Goal: Download file/media: Download file/media

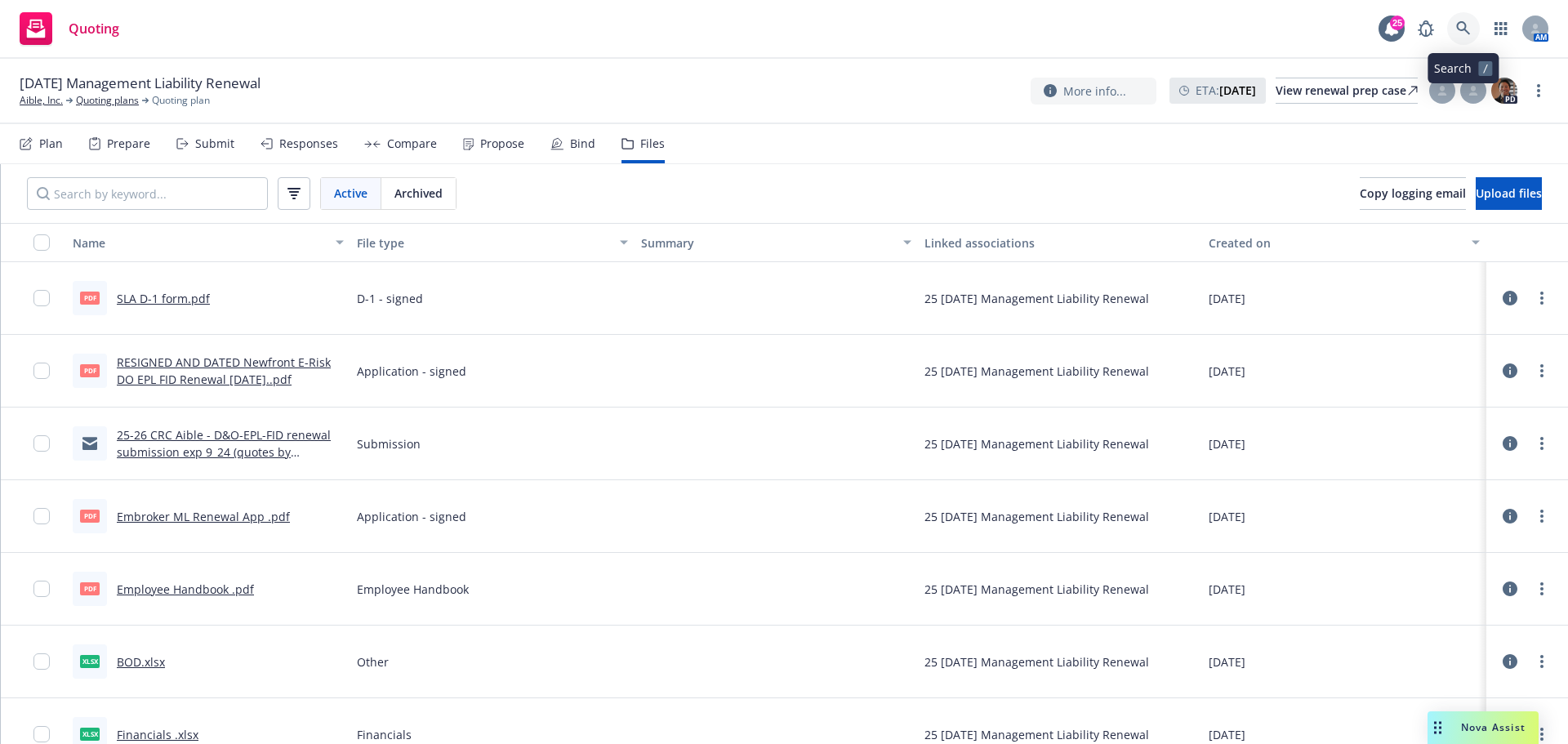
click at [1466, 25] on icon at bounding box center [1463, 28] width 14 height 14
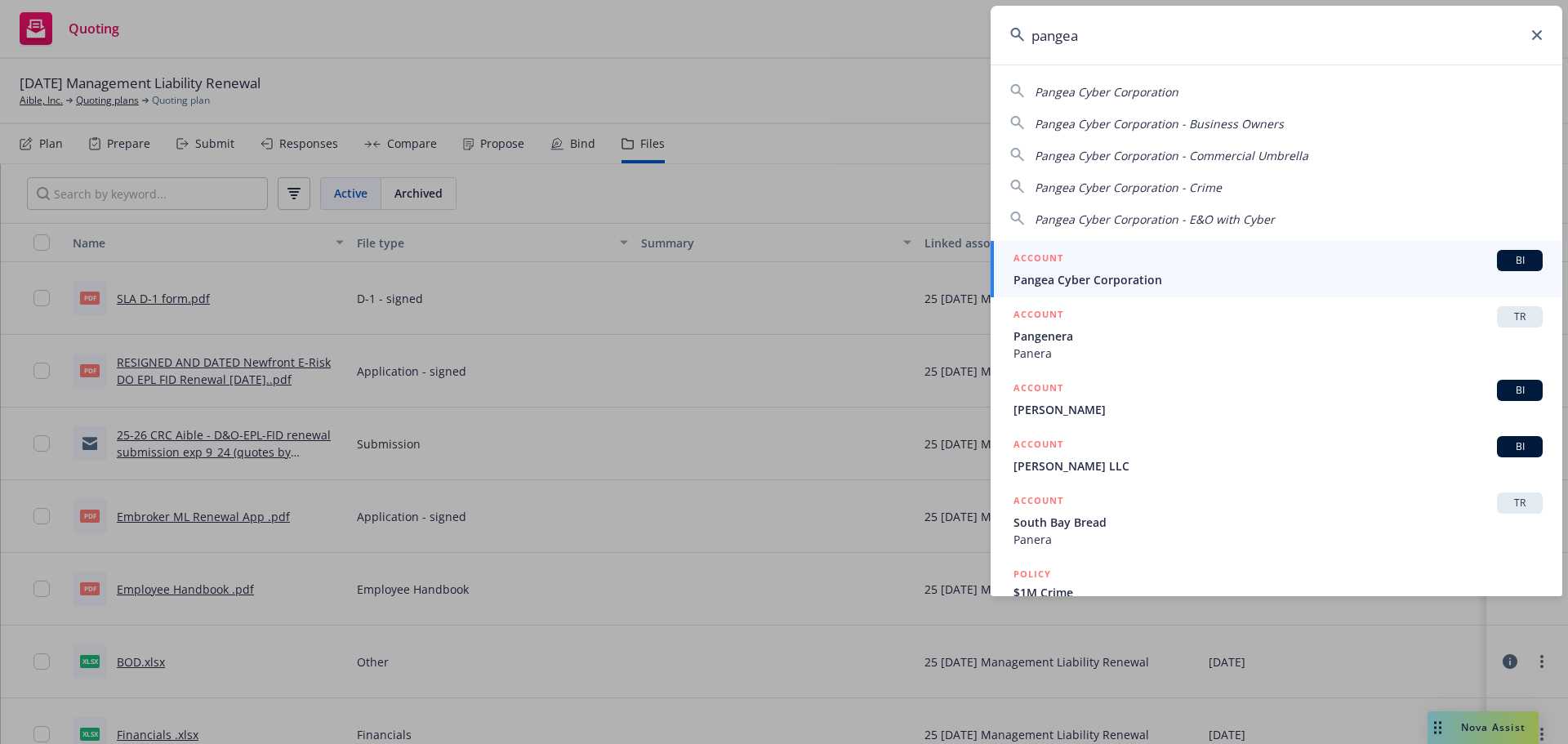
type input "pangea"
click at [1035, 271] on li "ACCOUNT BI Pangea Cyber Corporation" at bounding box center [1277, 269] width 572 height 57
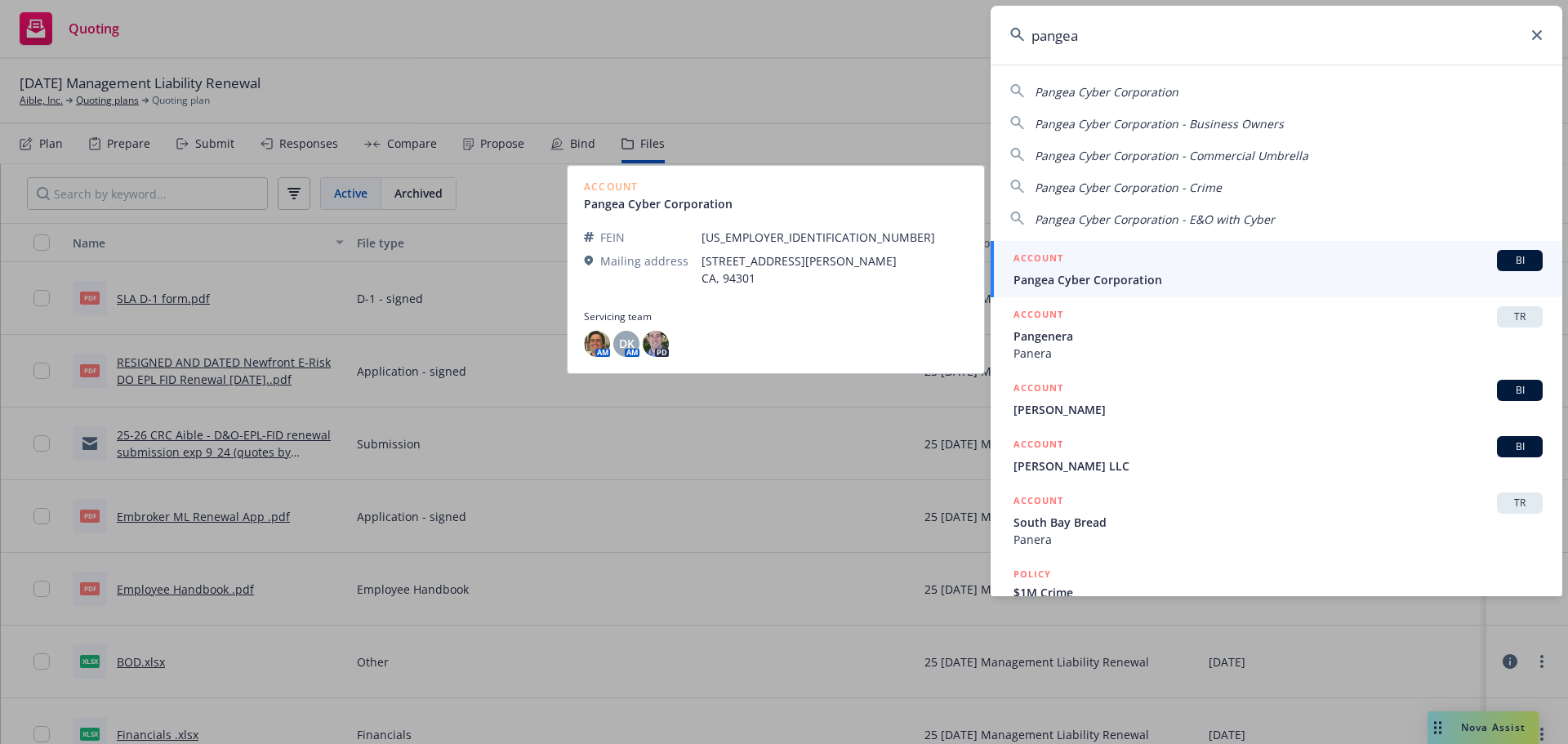
click at [1139, 284] on span "Pangea Cyber Corporation" at bounding box center [1278, 280] width 529 height 17
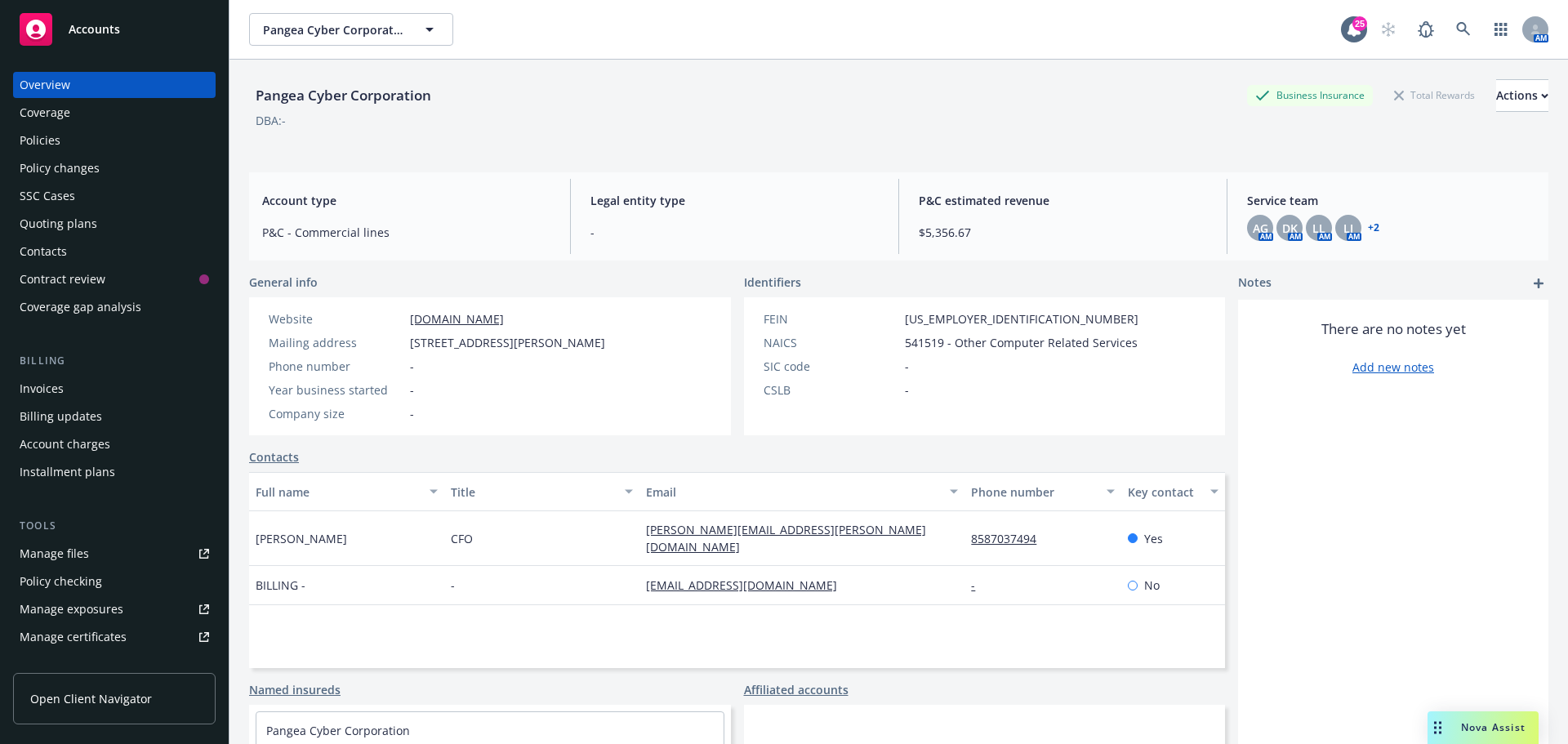
click at [43, 140] on div "Policies" at bounding box center [40, 140] width 41 height 26
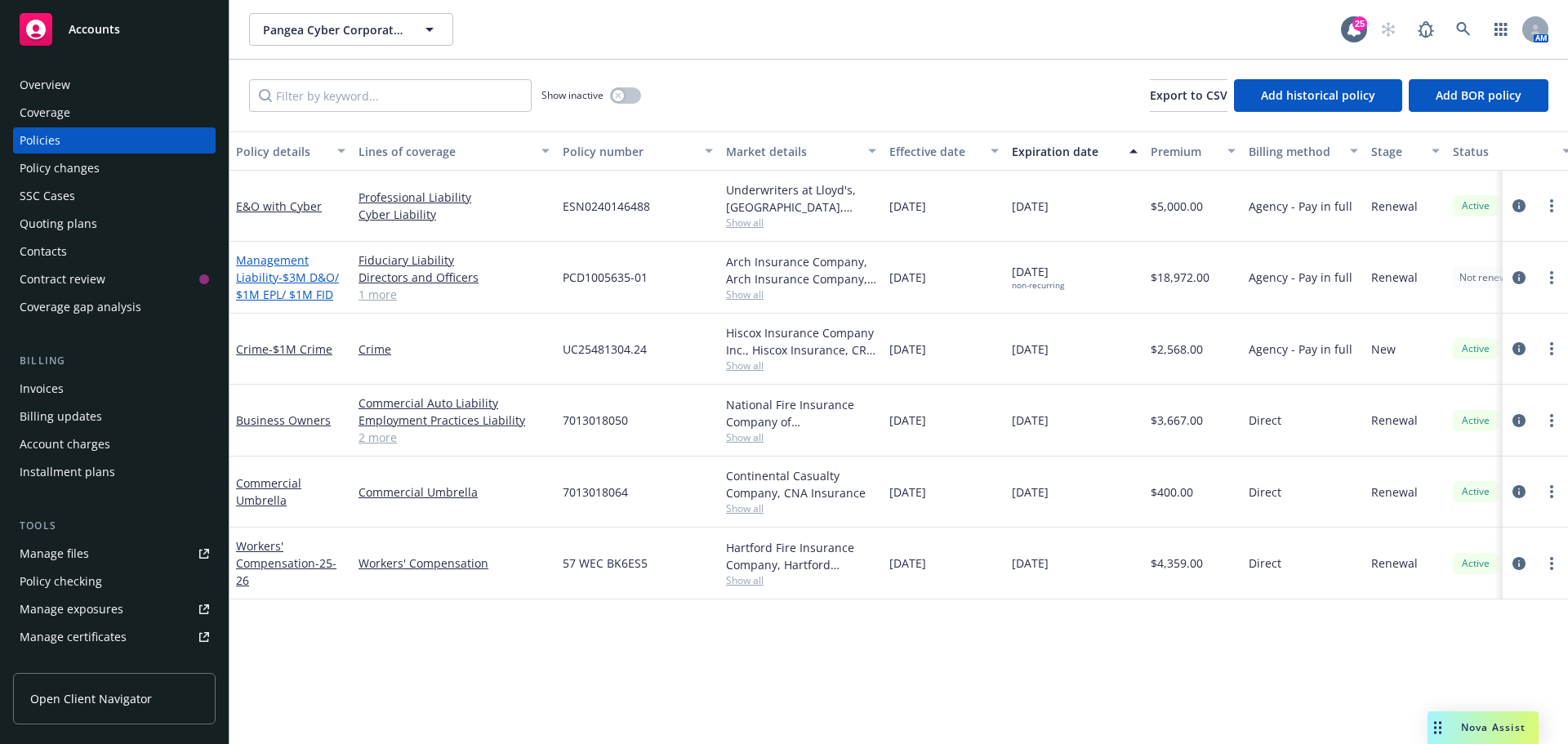
click at [272, 273] on link "Management Liability - $3M D&O/ $1M EPL/ $1M FID" at bounding box center [287, 277] width 103 height 50
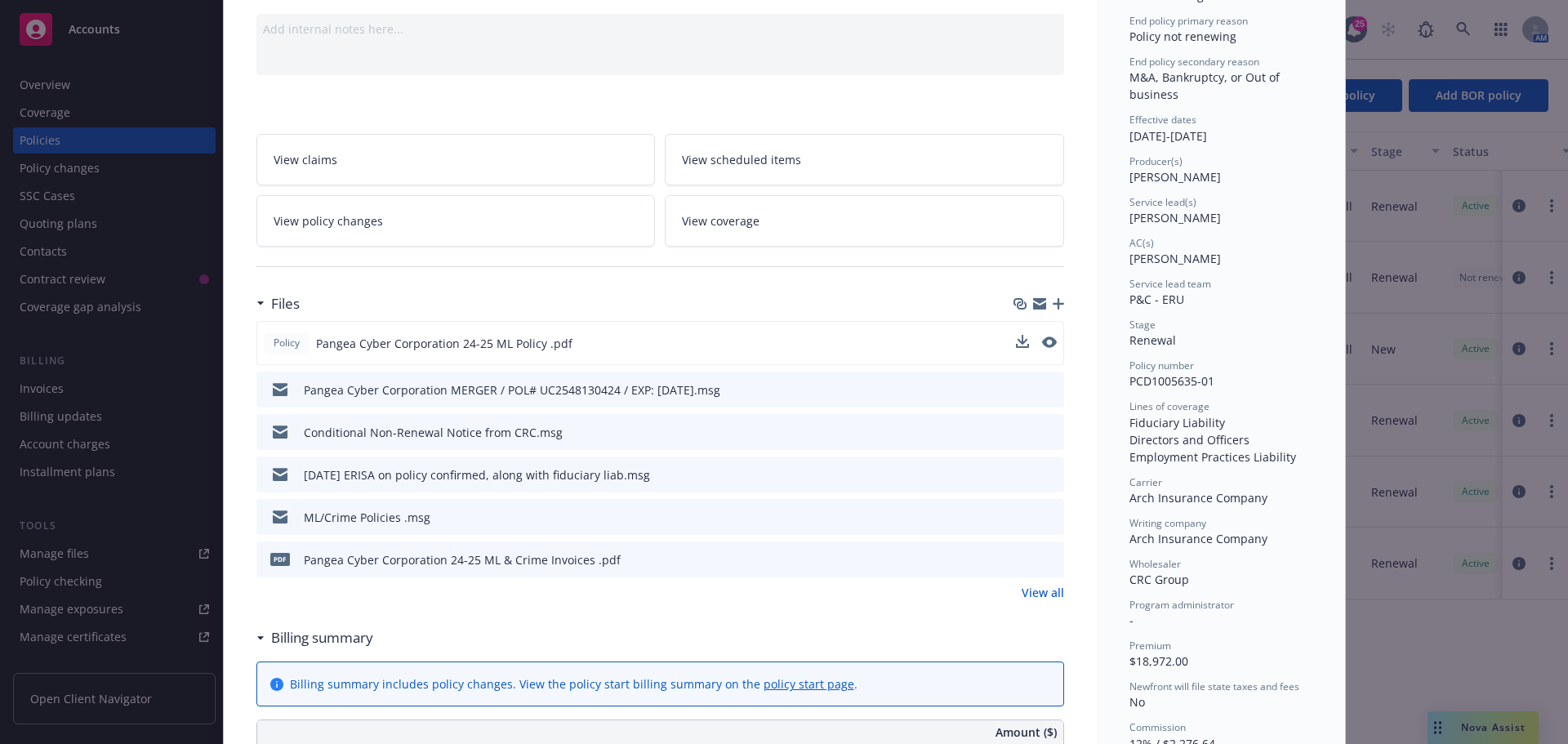
scroll to position [245, 0]
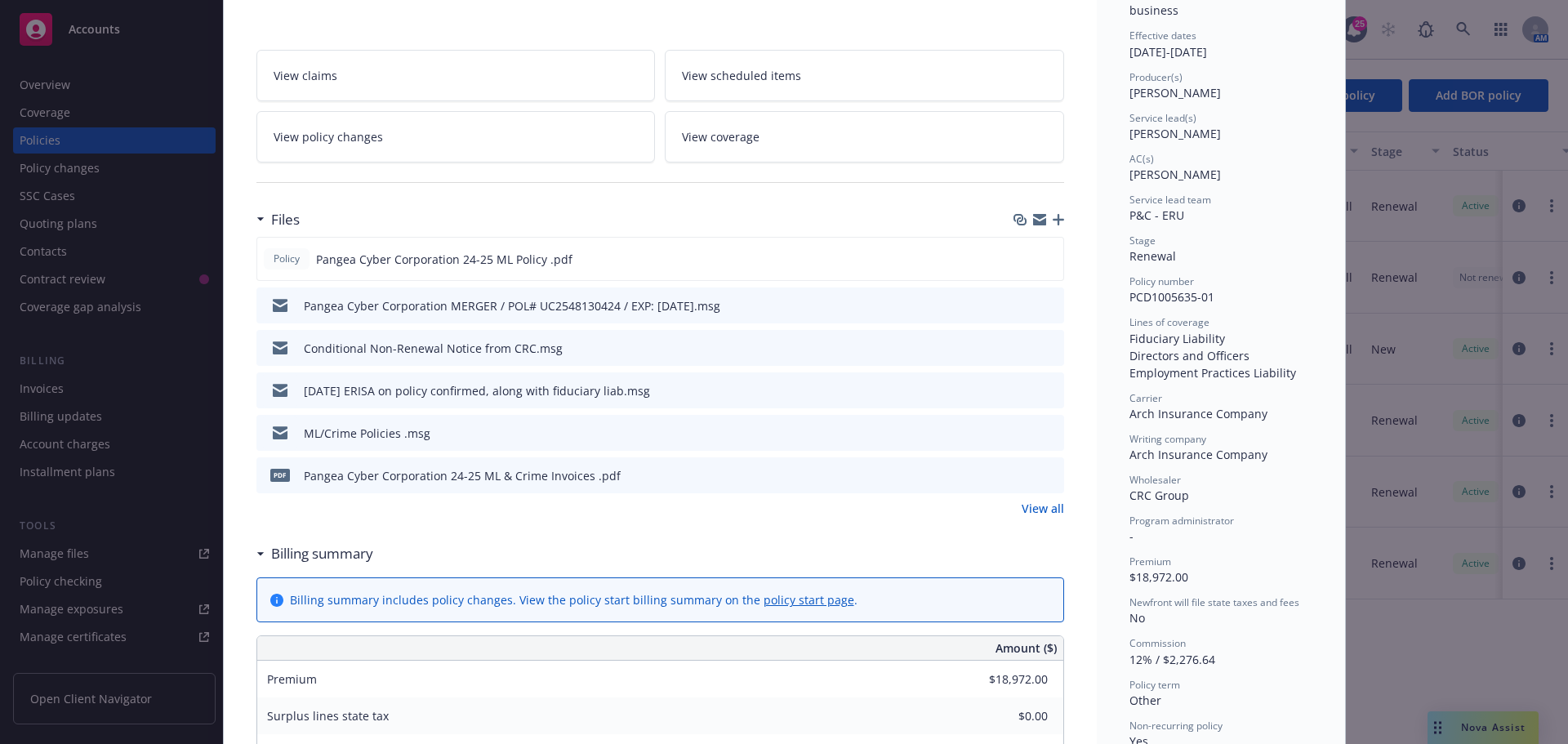
click at [1048, 507] on link "View all" at bounding box center [1043, 508] width 43 height 17
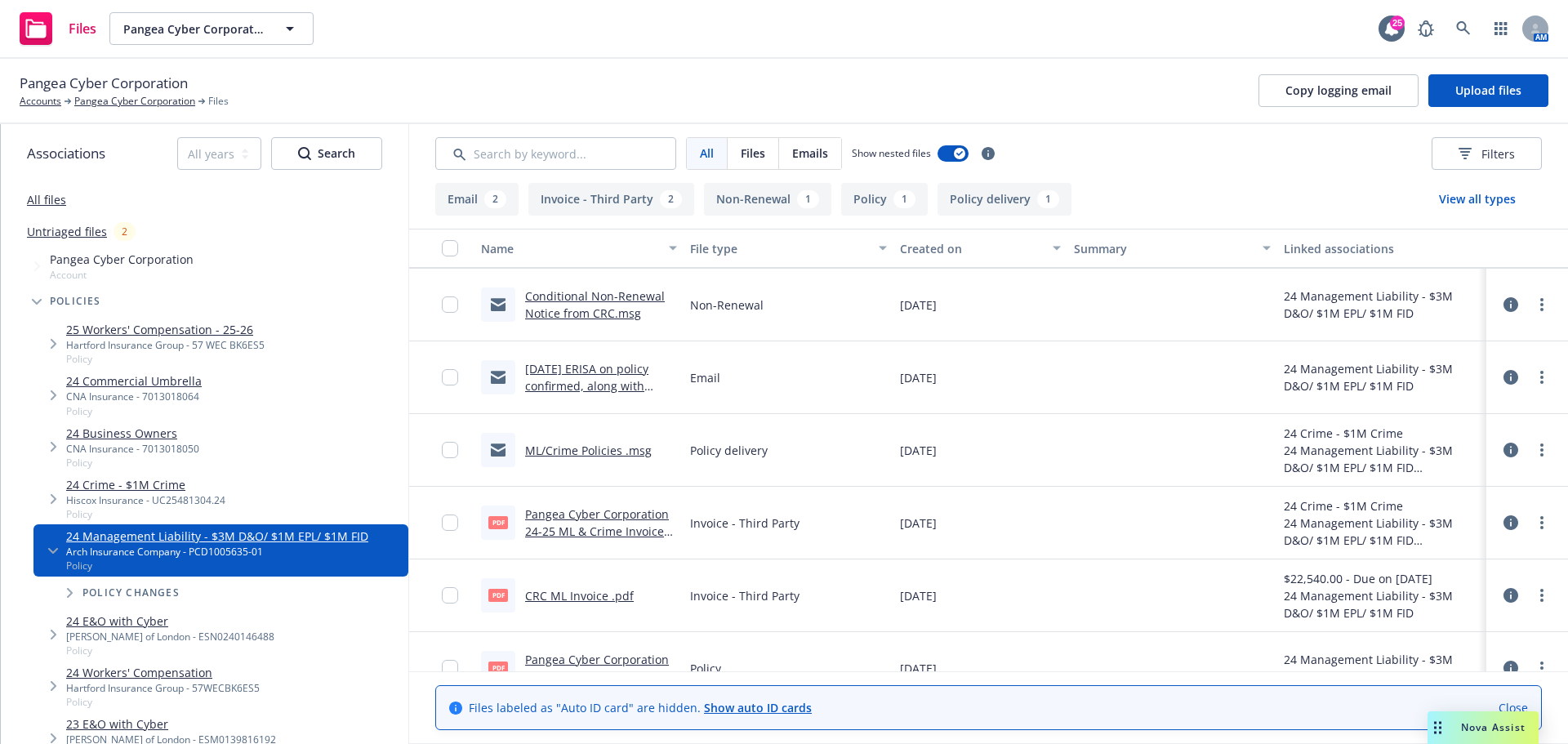
scroll to position [105, 0]
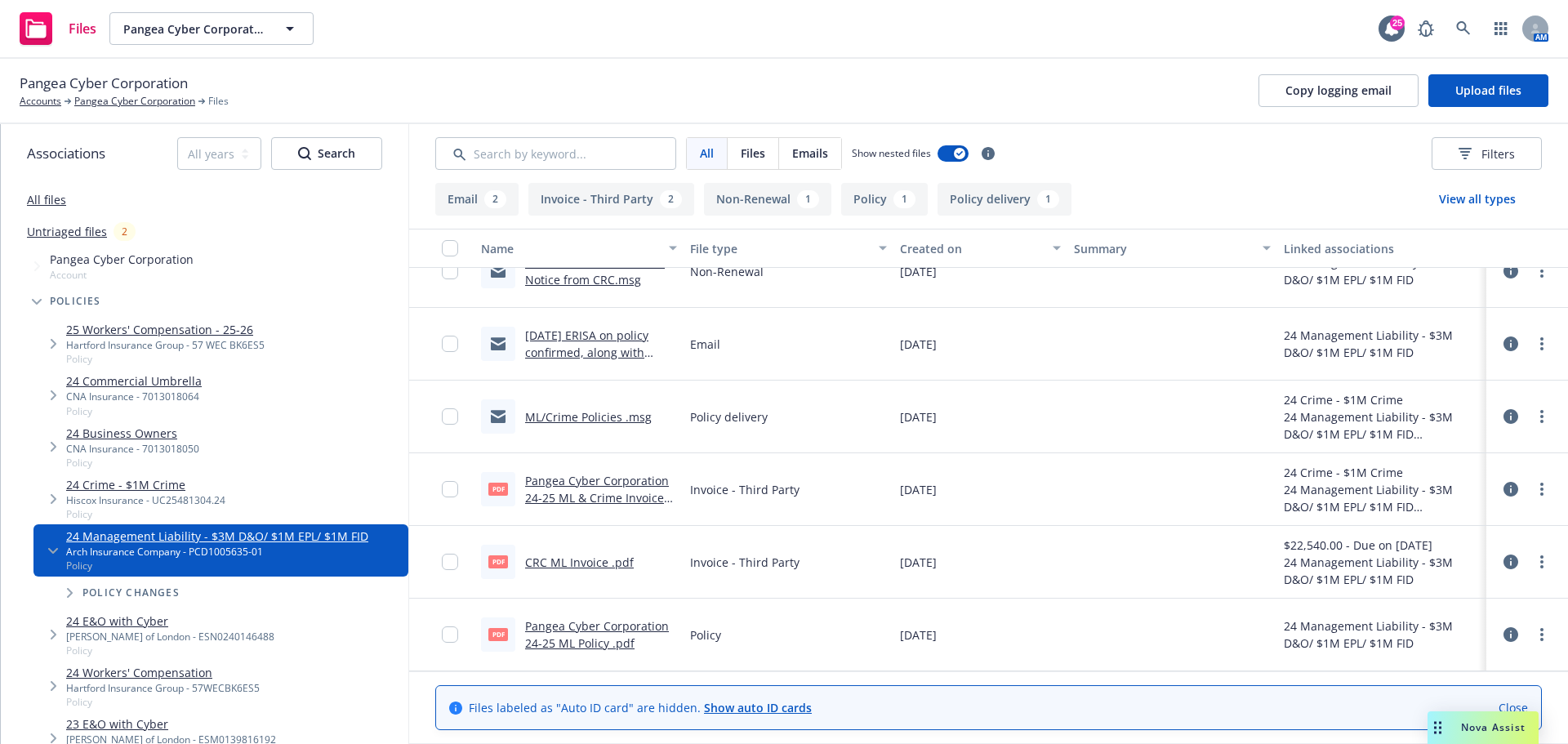
click at [573, 412] on link "ML/Crime Policies .msg" at bounding box center [588, 417] width 126 height 16
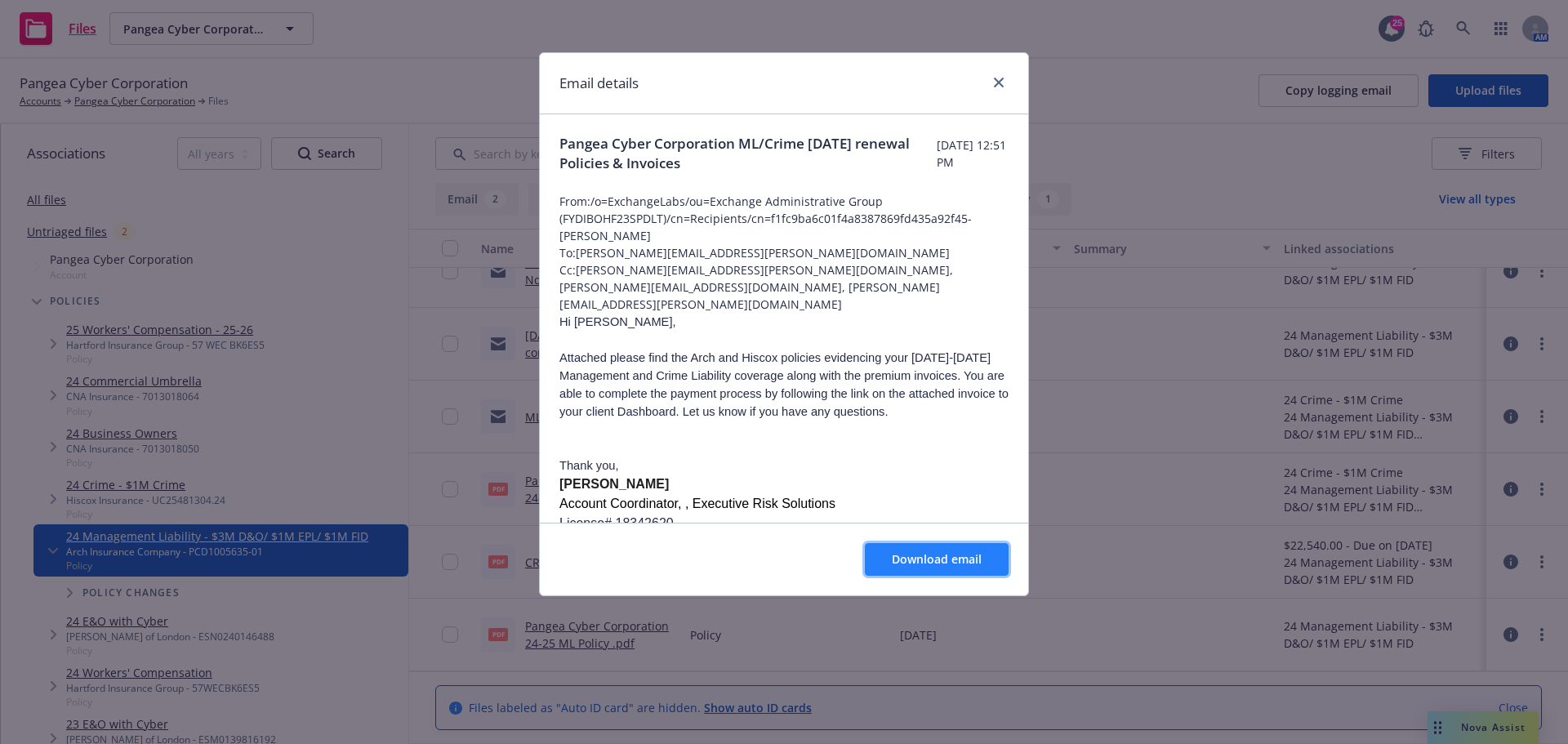
click at [949, 556] on span "Download email" at bounding box center [937, 559] width 90 height 16
click at [1001, 87] on icon "close" at bounding box center [999, 83] width 10 height 10
